Goal: Information Seeking & Learning: Compare options

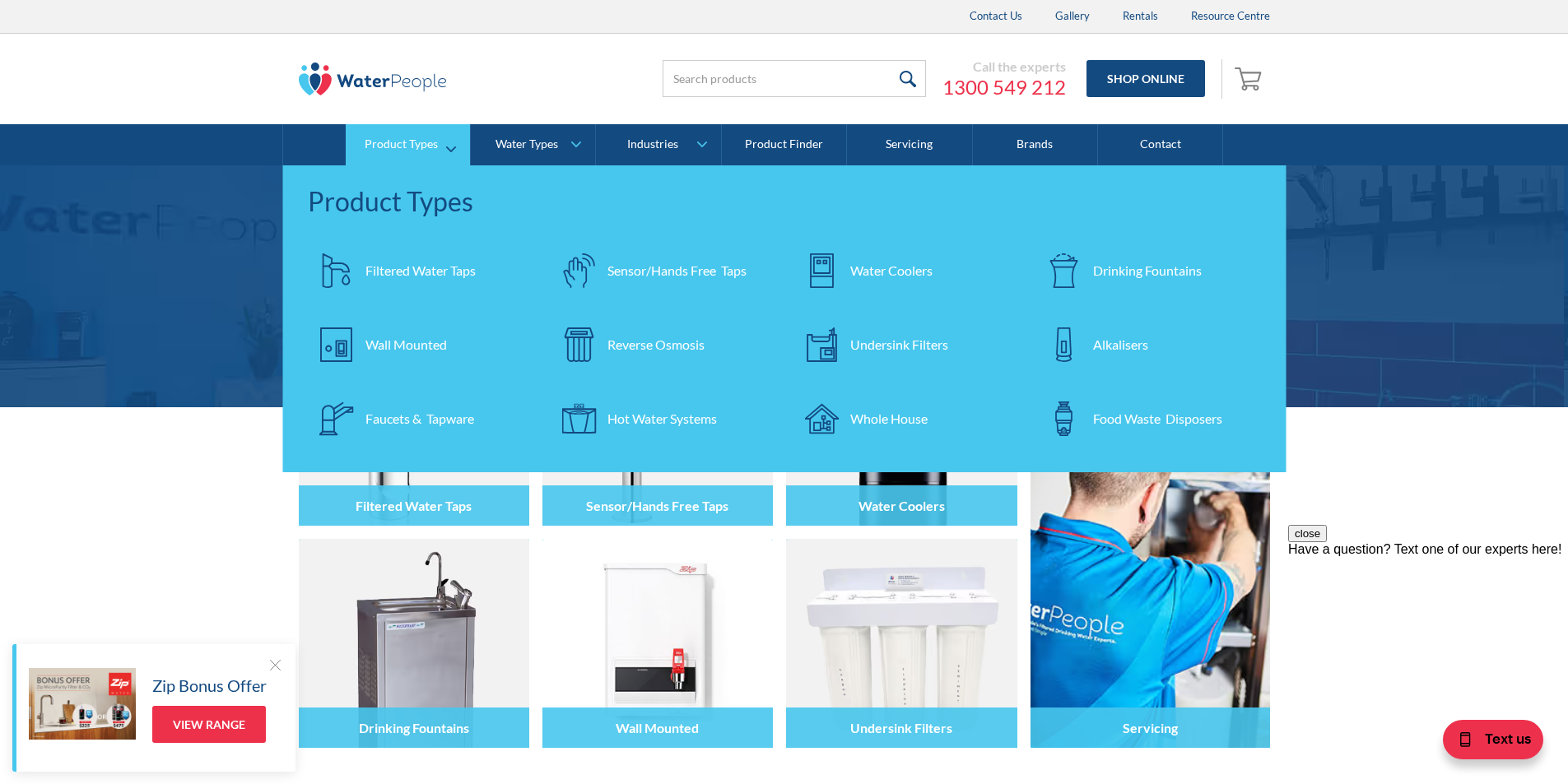
click at [1121, 275] on div "Drinking Fountains" at bounding box center [1147, 271] width 109 height 19
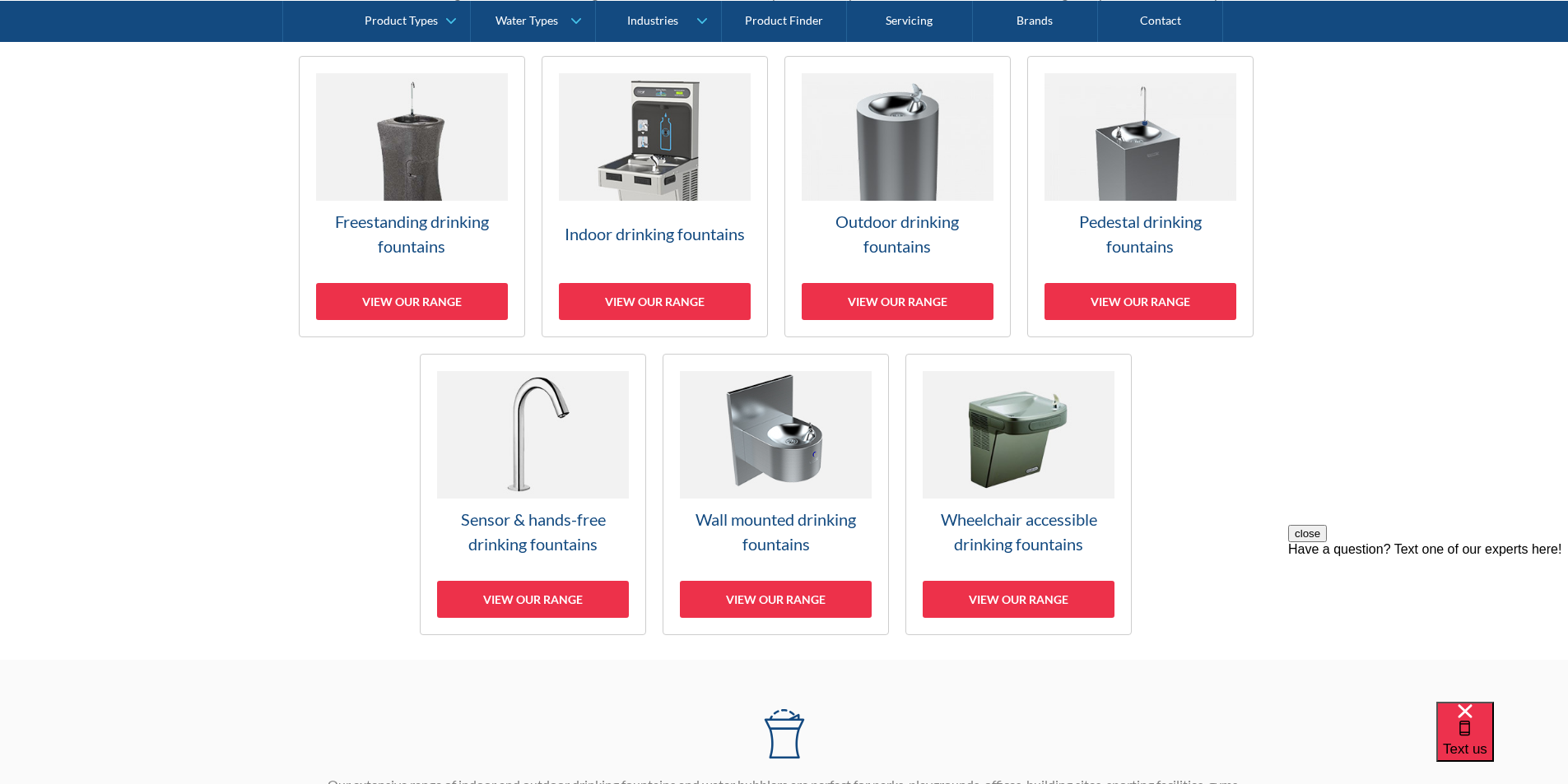
scroll to position [493, 0]
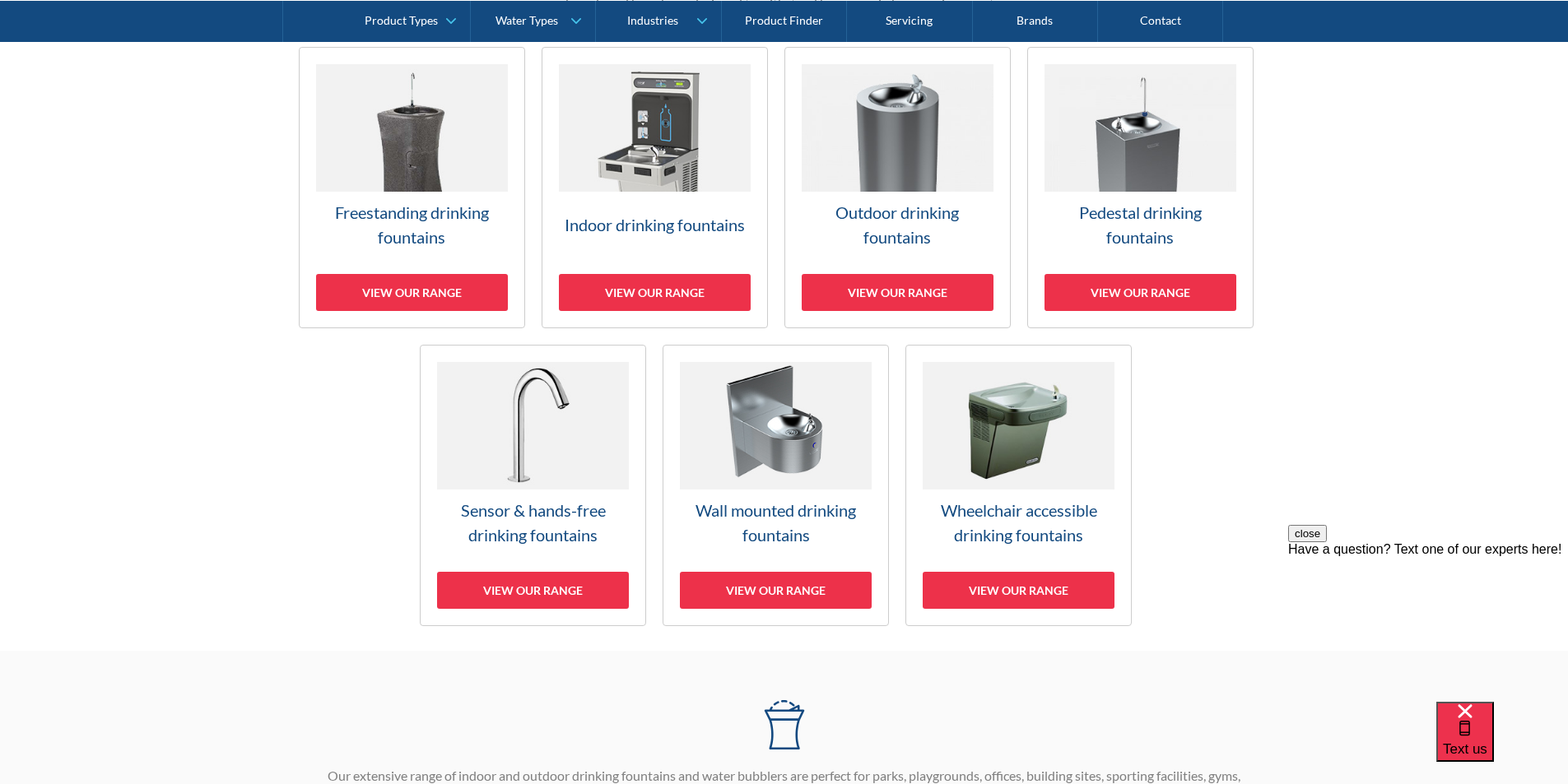
click at [788, 468] on img at bounding box center [775, 426] width 191 height 128
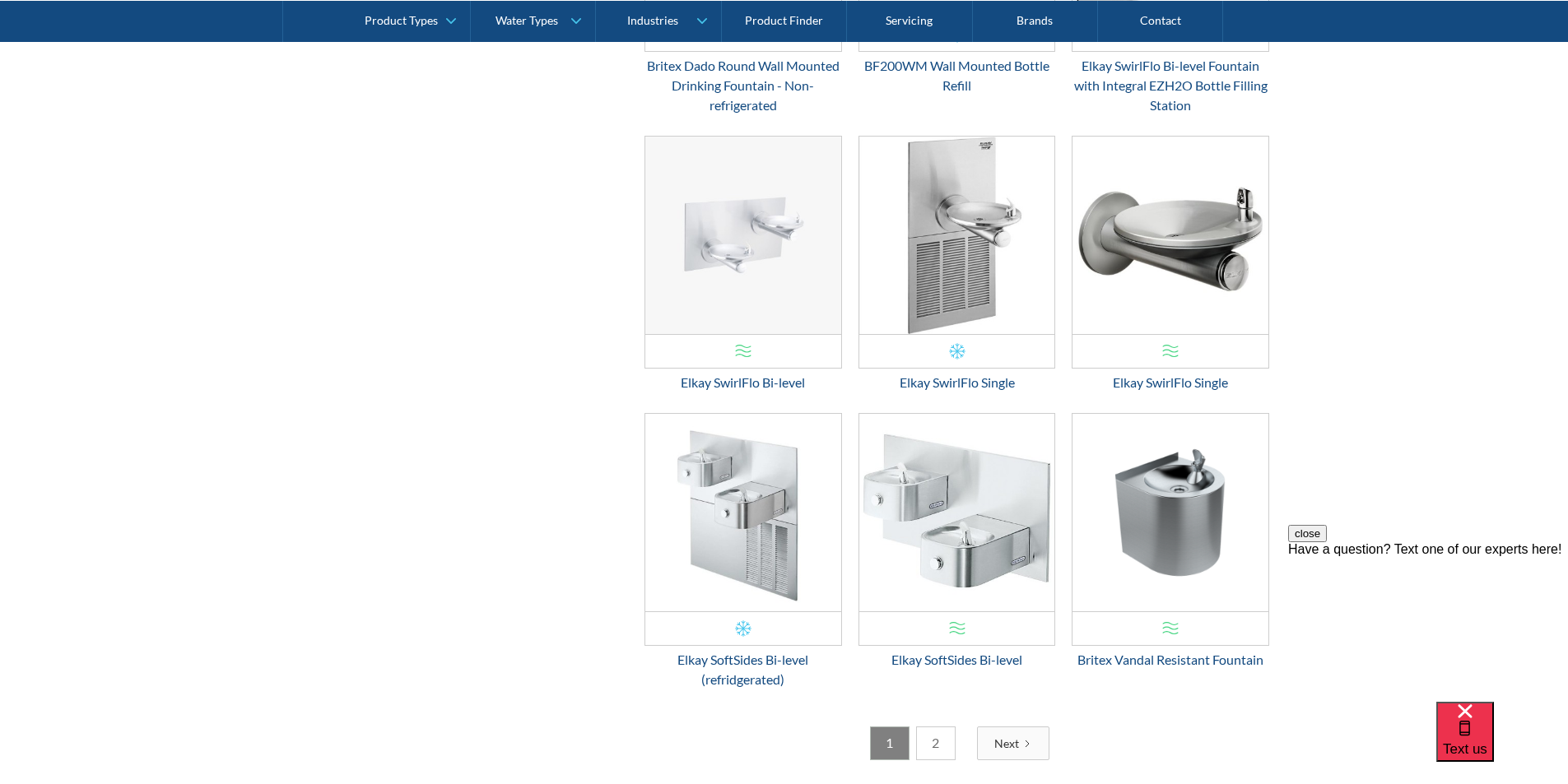
scroll to position [2473, 0]
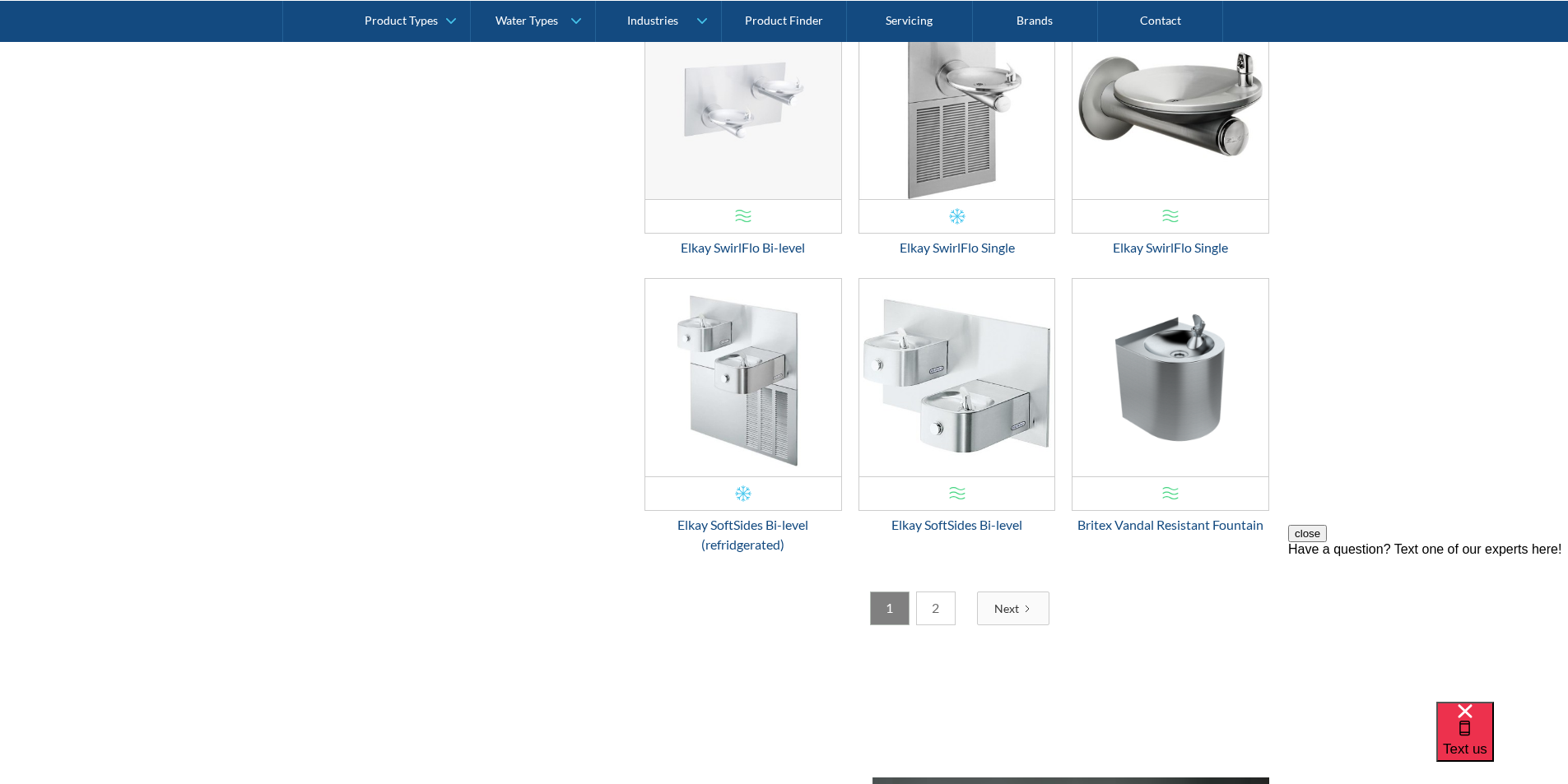
click at [937, 612] on link "2" at bounding box center [935, 609] width 40 height 34
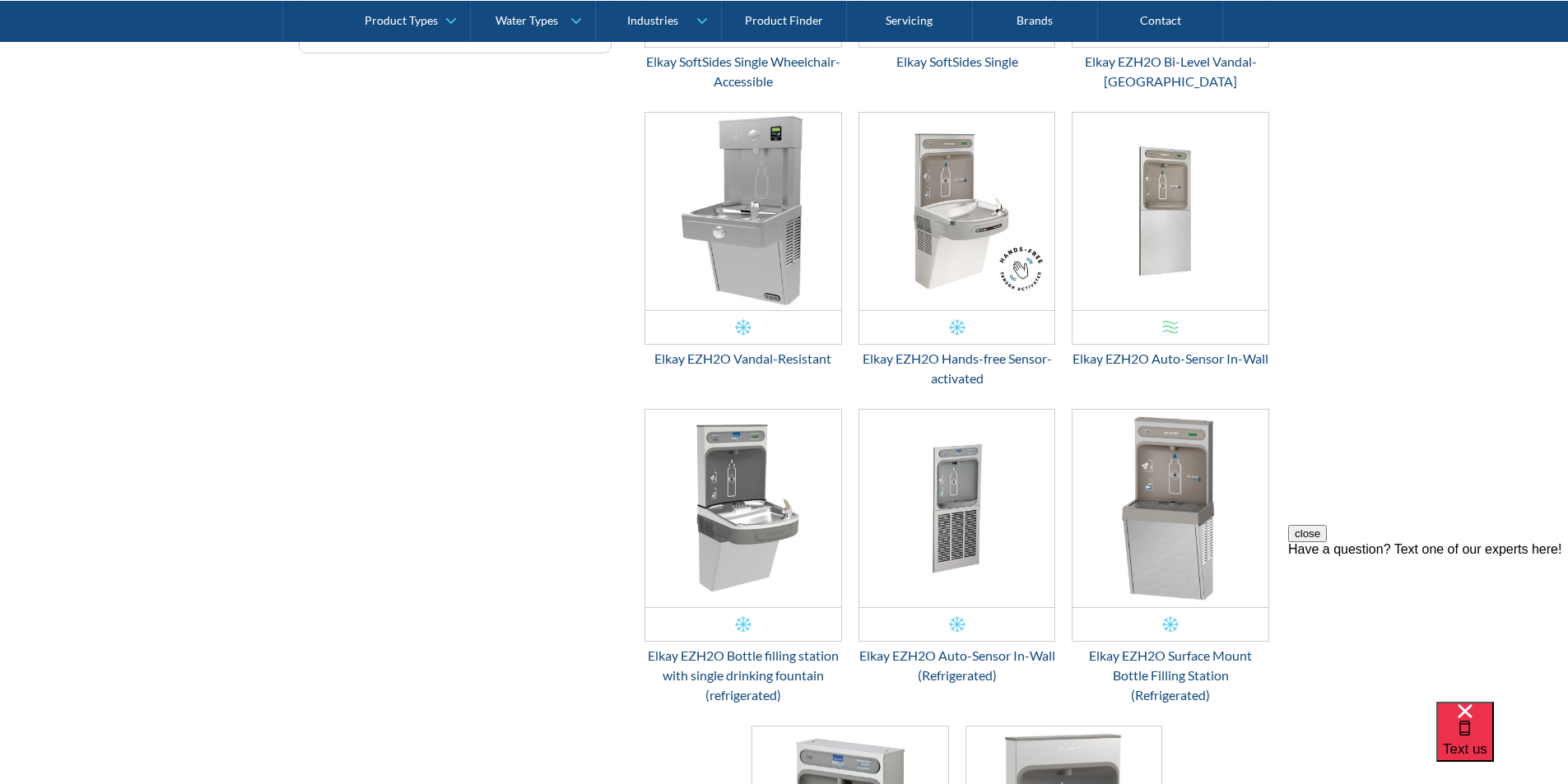
scroll to position [745, 0]
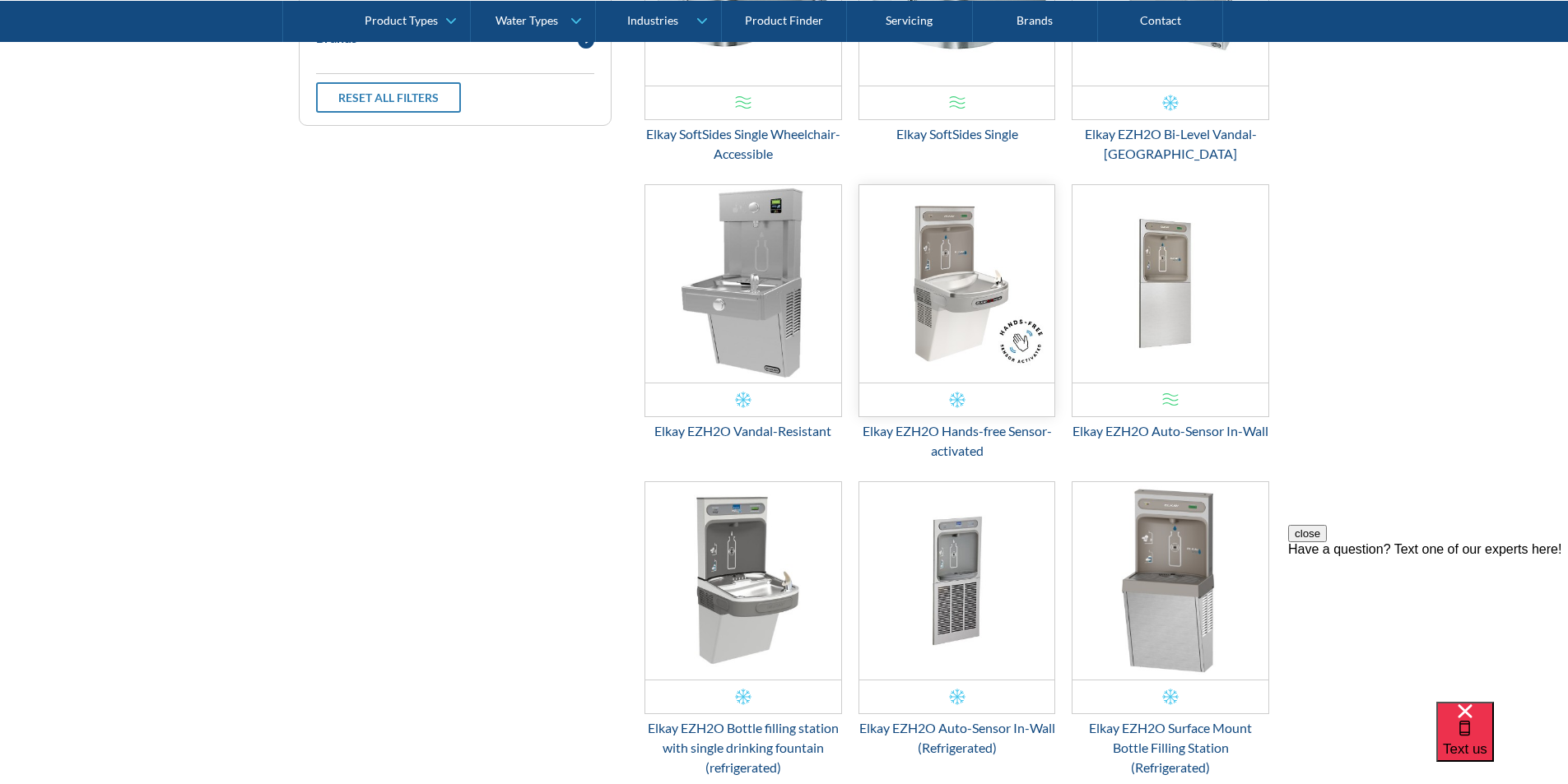
click at [947, 314] on img "Email Form 3" at bounding box center [957, 283] width 196 height 198
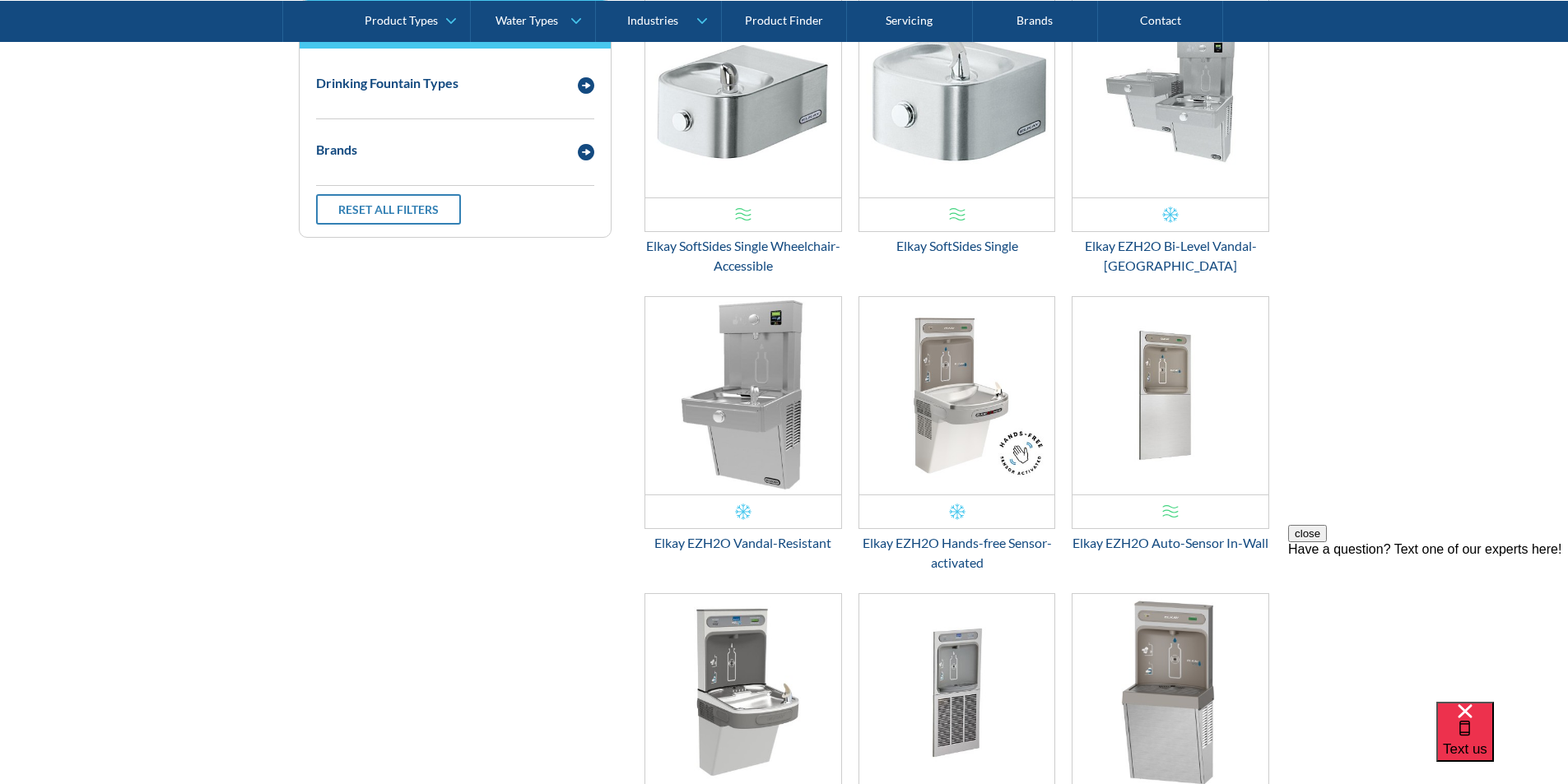
scroll to position [663, 0]
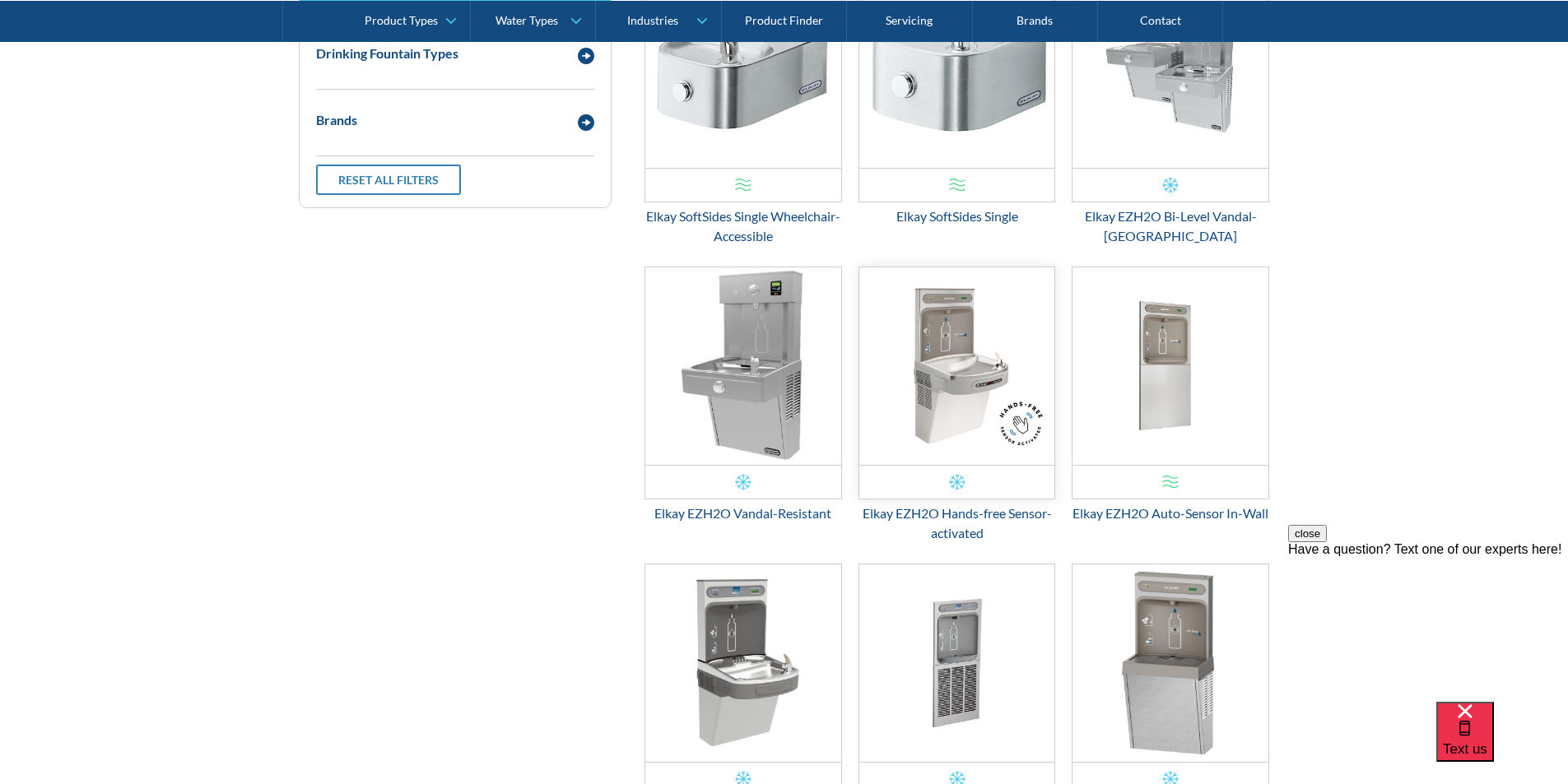
click at [943, 373] on img "Email Form 3" at bounding box center [957, 366] width 196 height 198
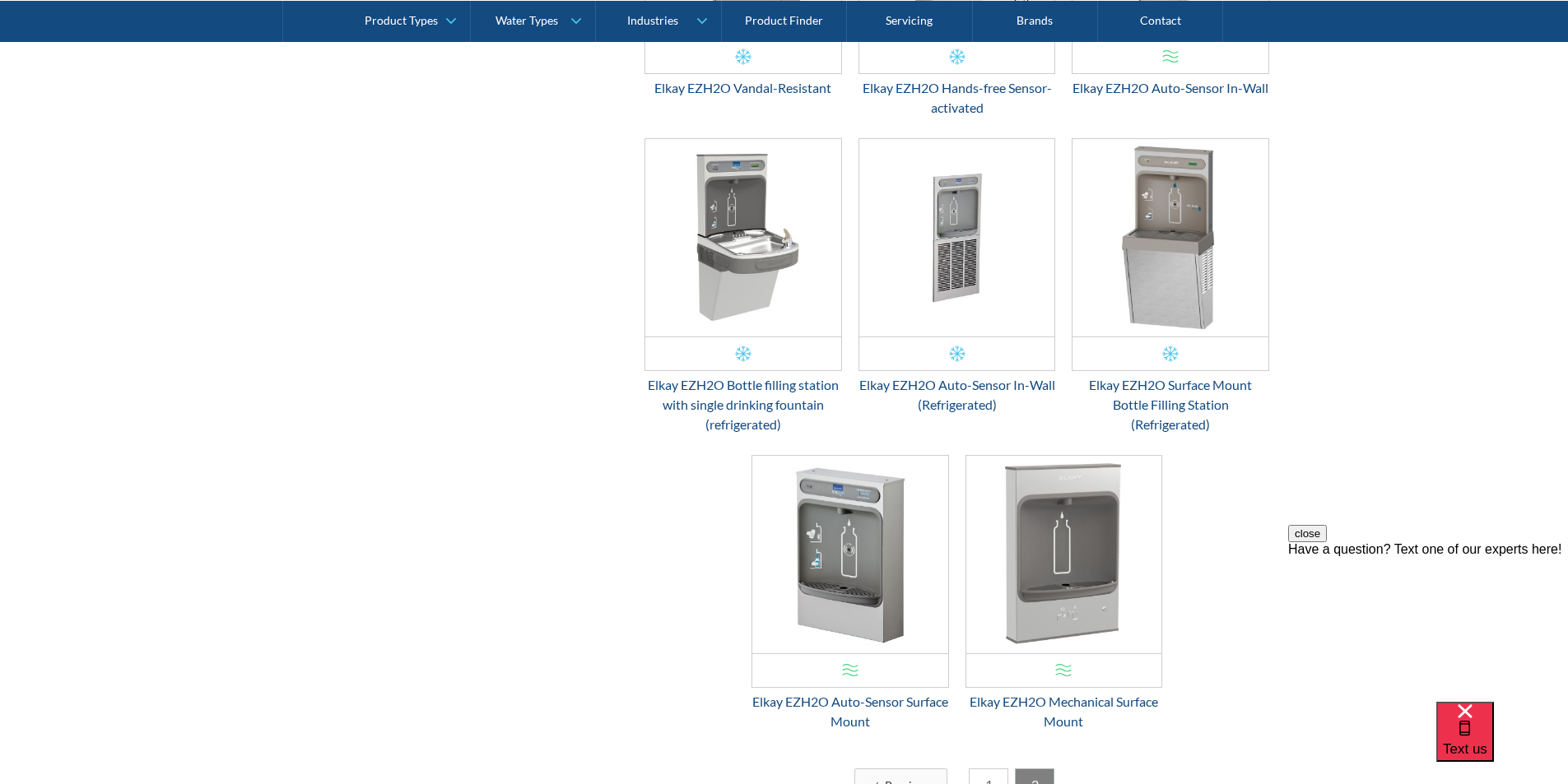
scroll to position [992, 0]
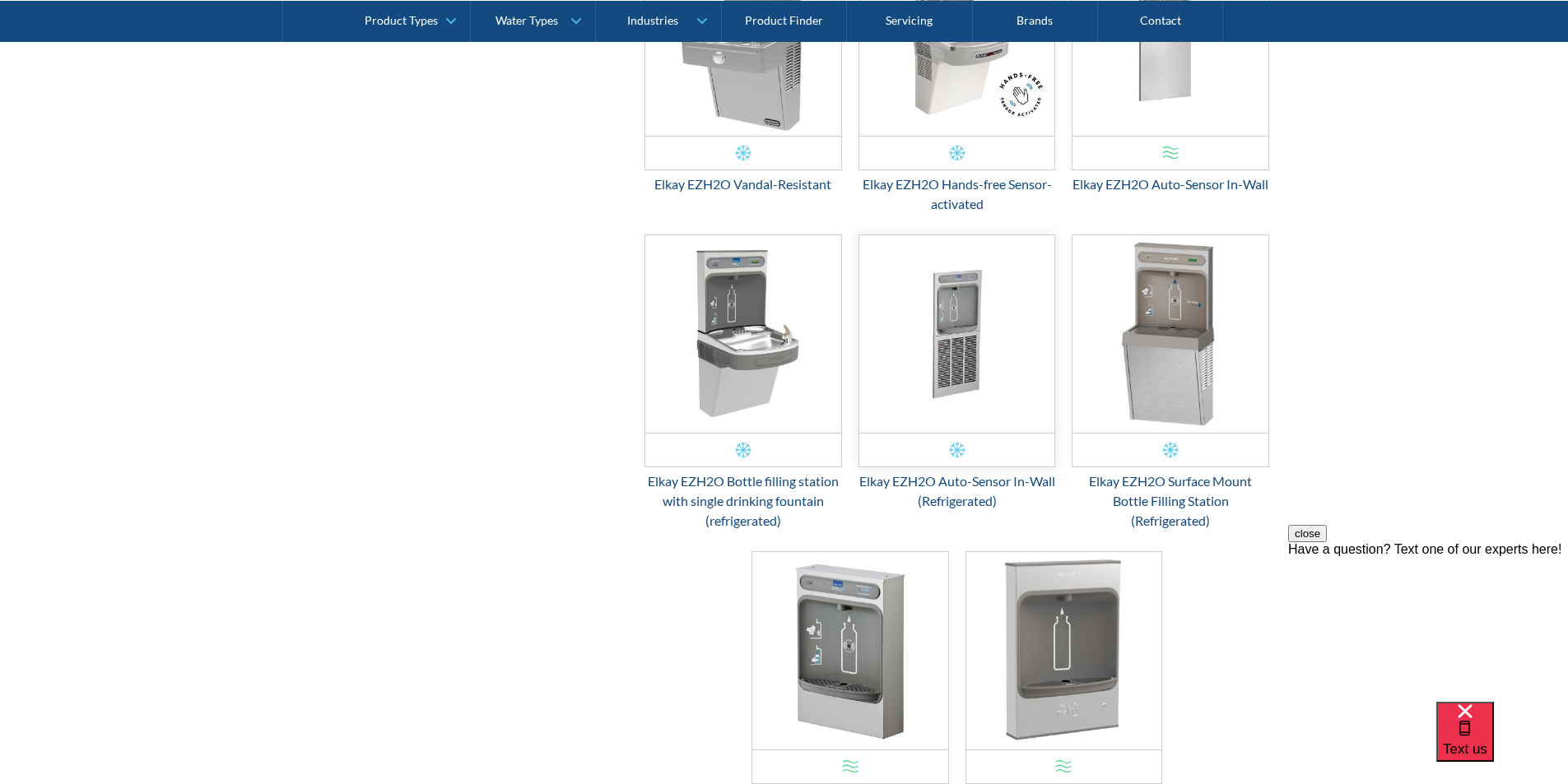
click at [963, 368] on img "Email Form 3" at bounding box center [957, 334] width 196 height 198
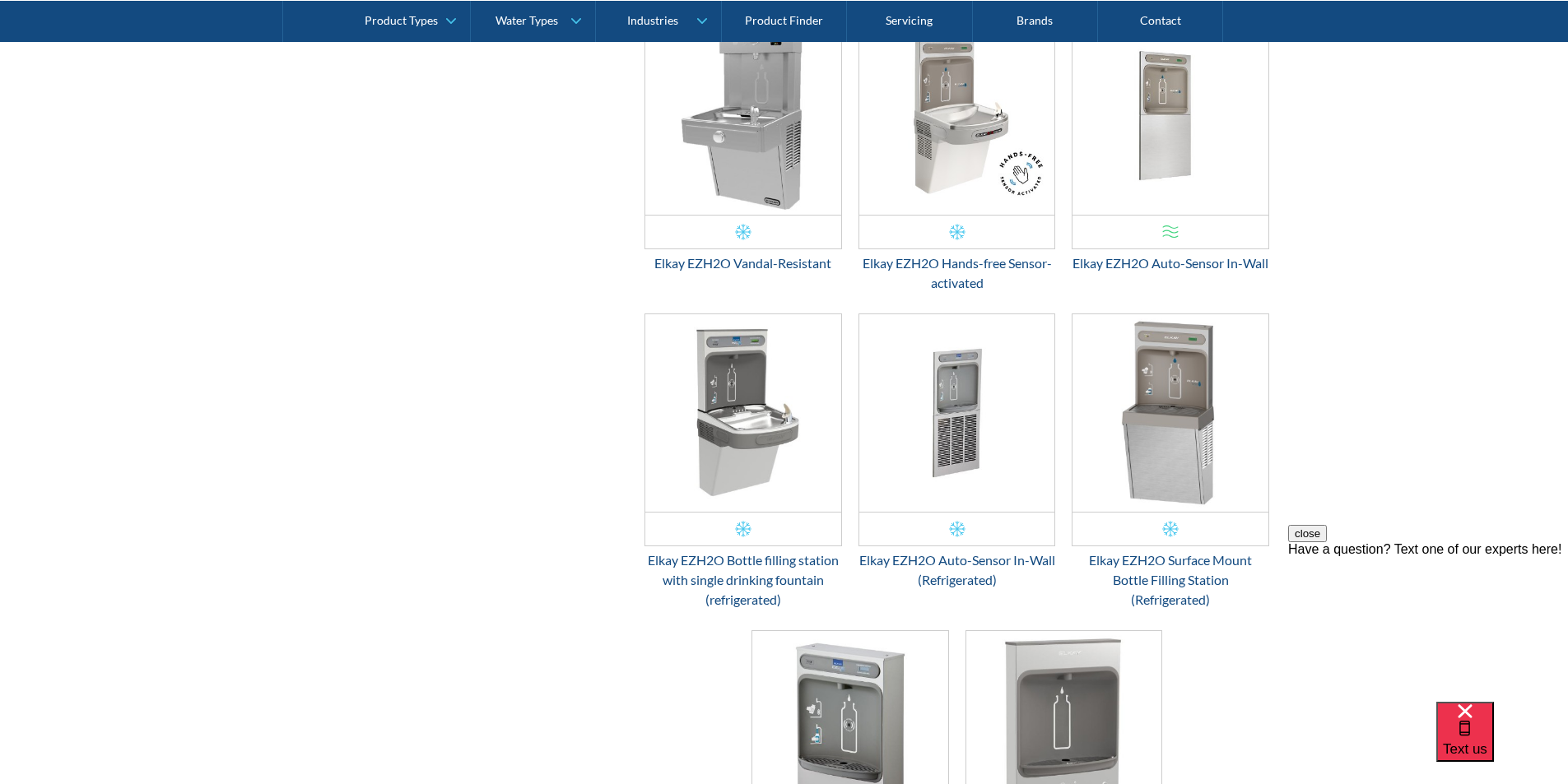
scroll to position [827, 0]
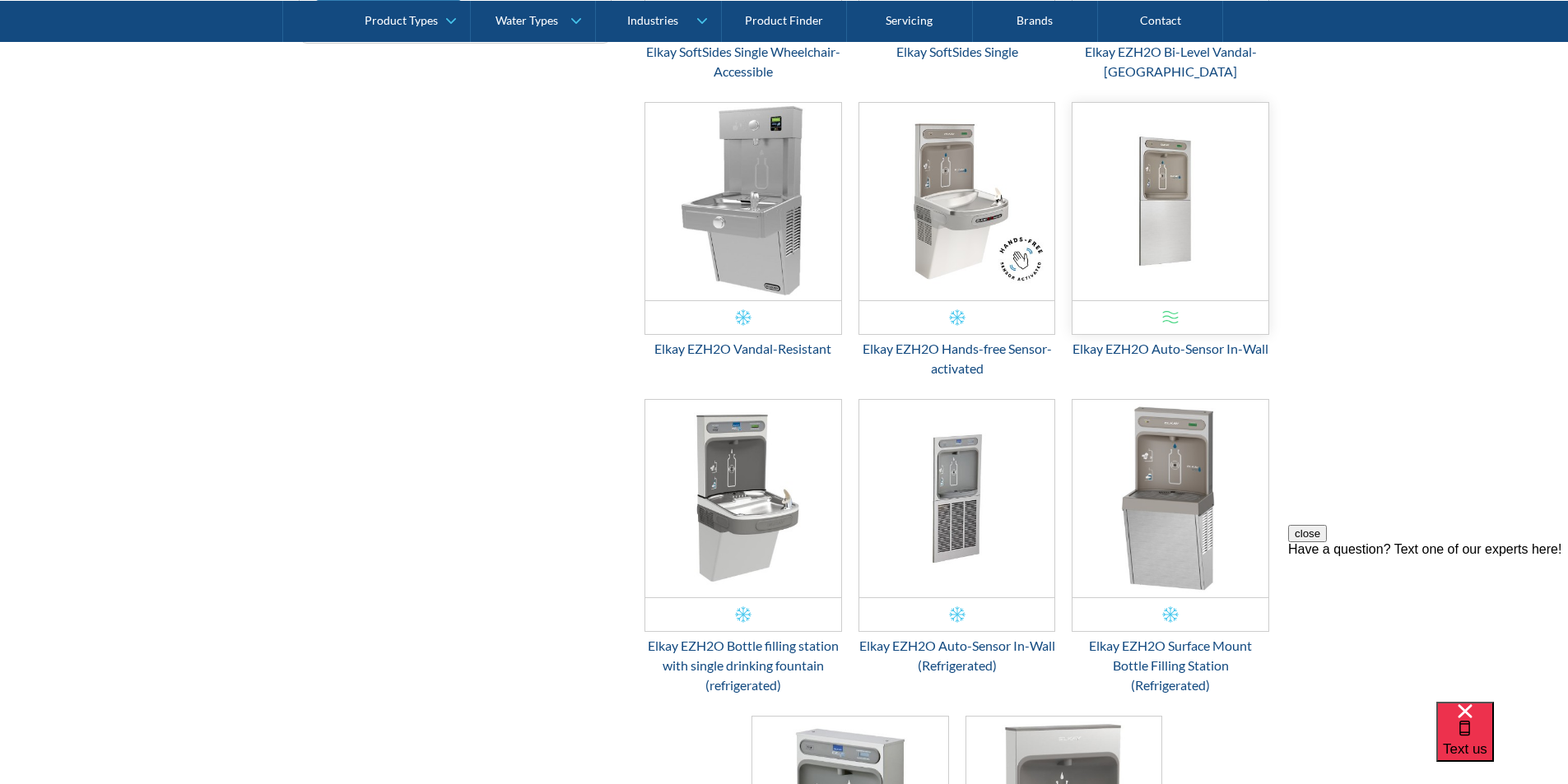
click at [1166, 198] on img "Email Form 3" at bounding box center [1170, 201] width 196 height 198
